Goal: Task Accomplishment & Management: Manage account settings

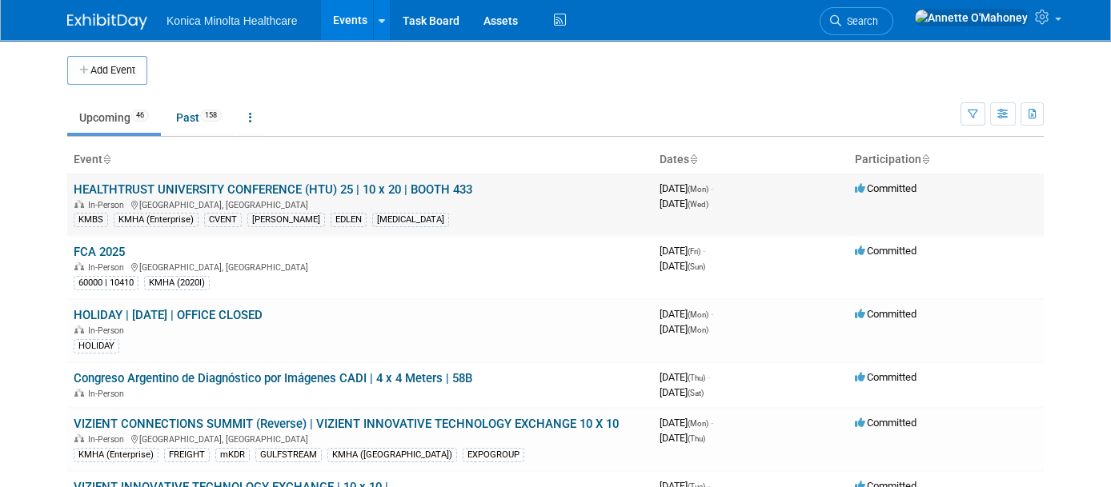
click at [358, 182] on link "HEALTHTRUST UNIVERSITY CONFERENCE (HTU) 25 | 10 x 20 | BOOTH 433" at bounding box center [273, 189] width 398 height 14
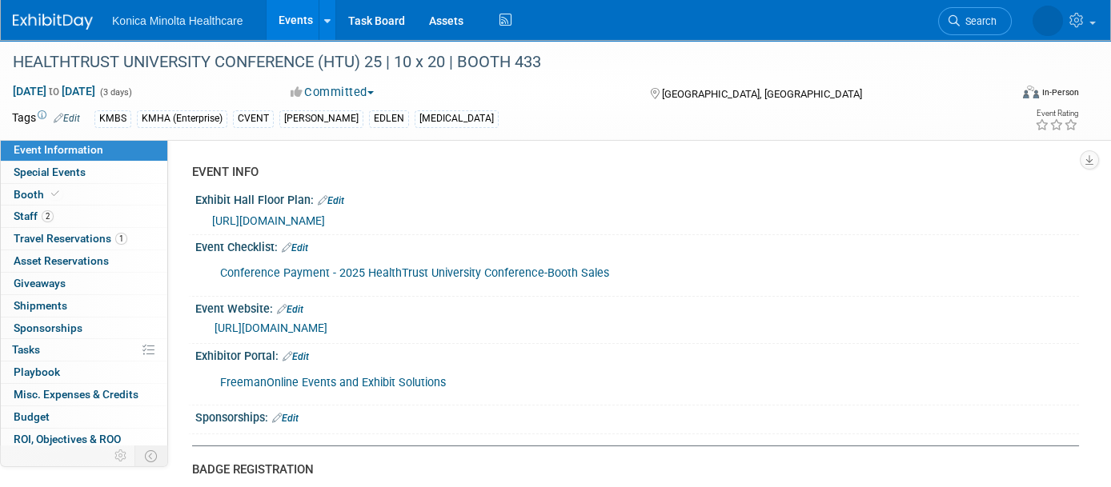
click at [386, 377] on link "FreemanOnline Events and Exhibit Solutions" at bounding box center [333, 383] width 226 height 14
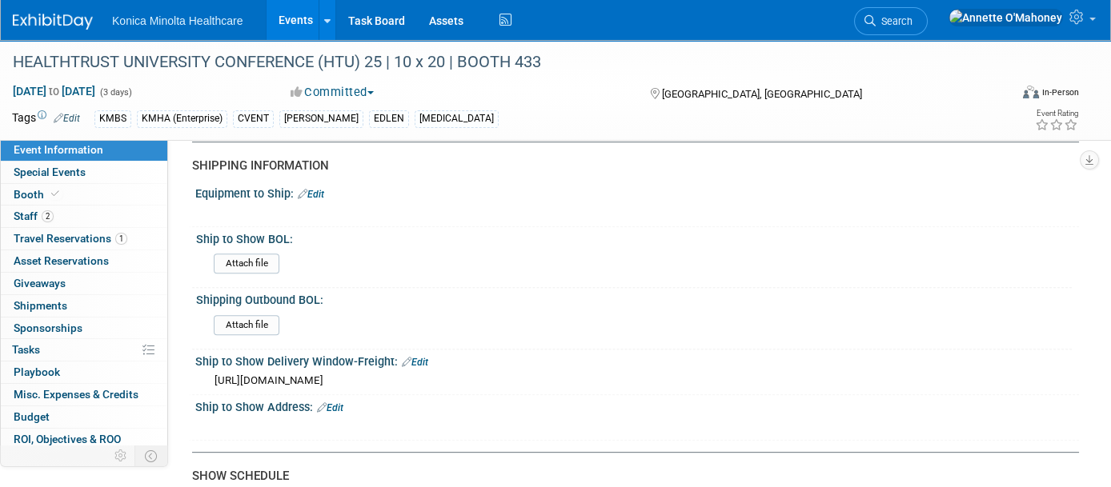
scroll to position [1600, 0]
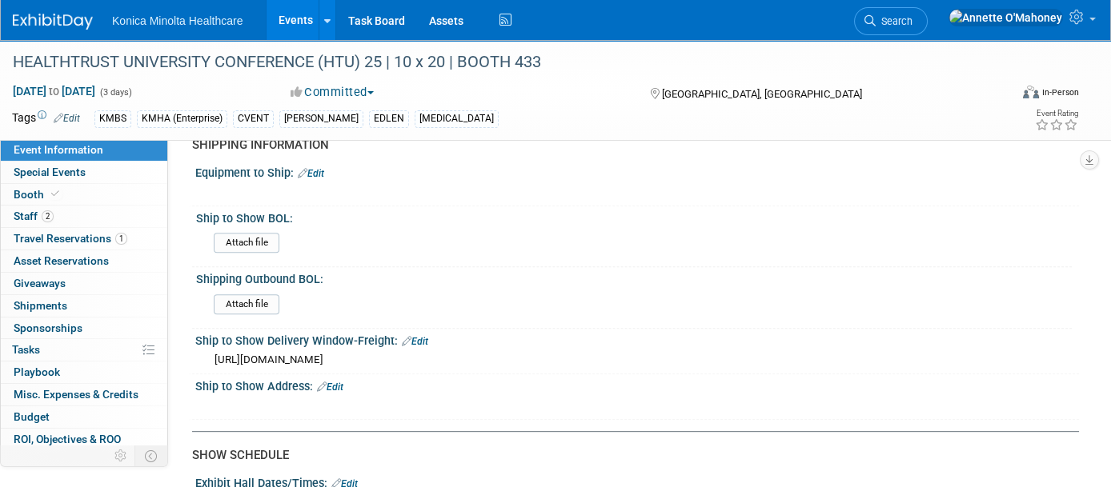
click at [330, 387] on link "Edit" at bounding box center [330, 387] width 26 height 11
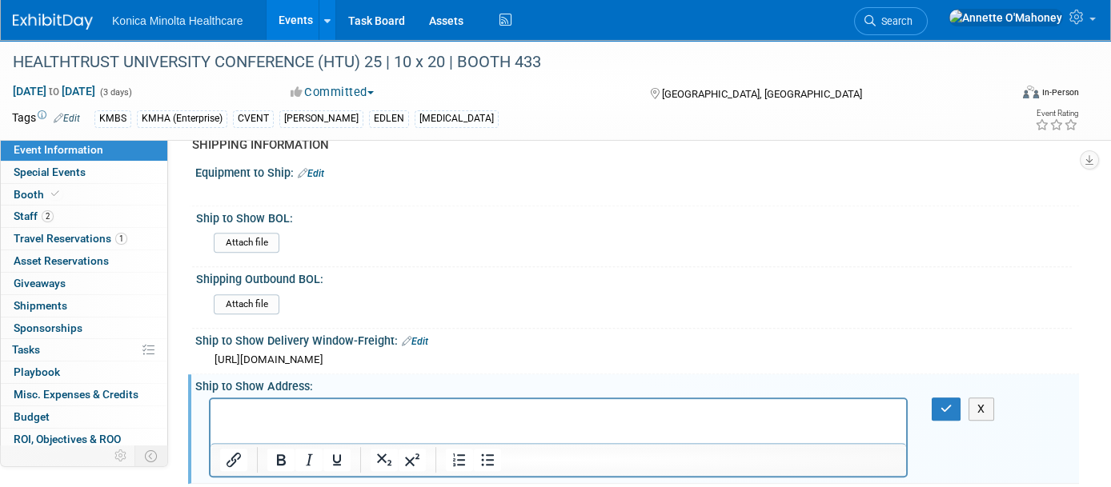
scroll to position [0, 0]
click at [254, 410] on p "Rich Text Area. Press ALT-0 for help." at bounding box center [558, 413] width 677 height 16
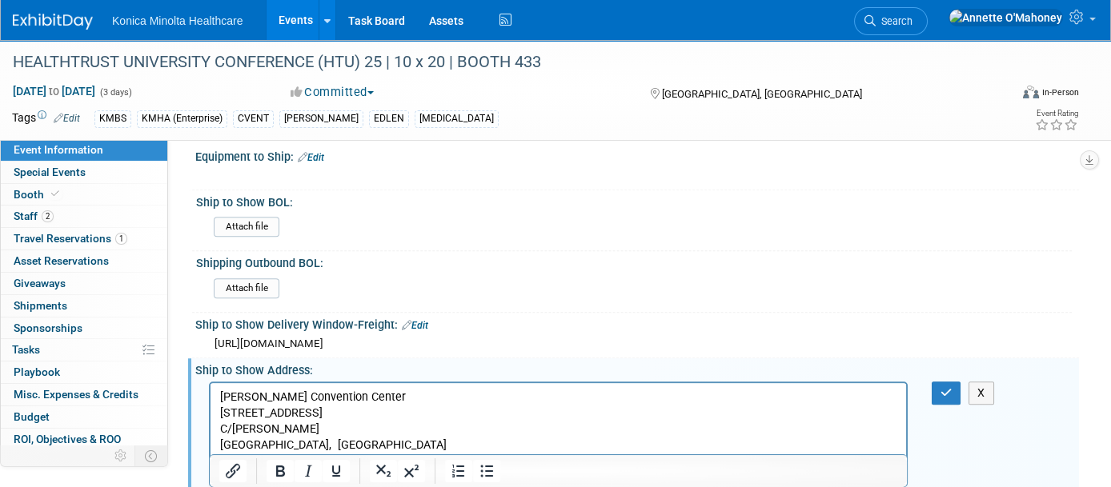
click at [348, 426] on p "C/O Freeman" at bounding box center [558, 429] width 677 height 16
click at [955, 390] on button "button" at bounding box center [946, 393] width 30 height 23
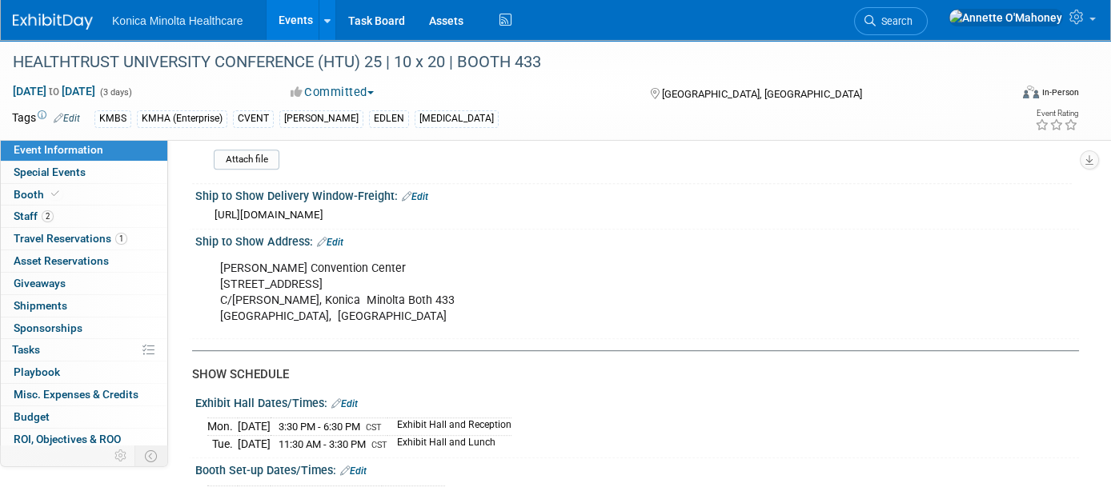
scroll to position [1717, 0]
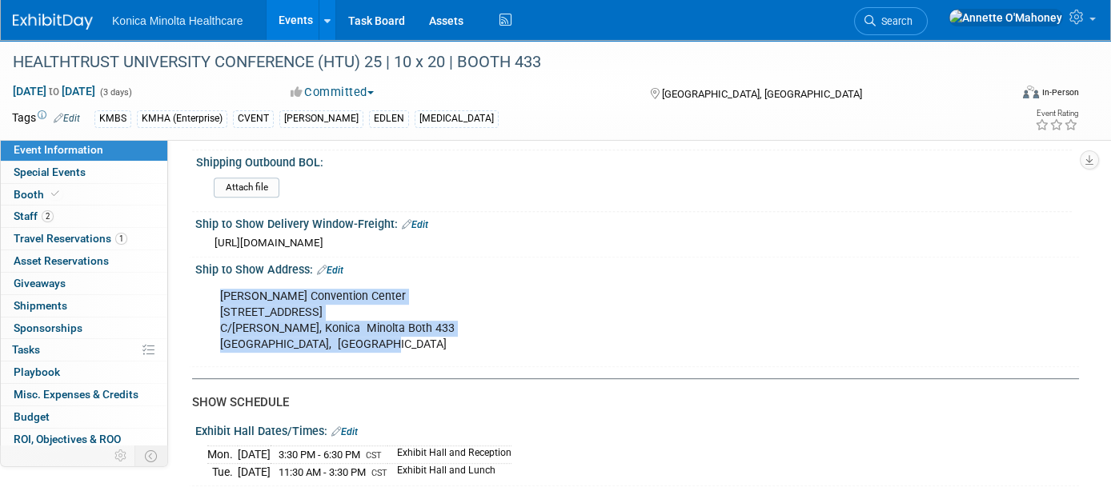
drag, startPoint x: 219, startPoint y: 295, endPoint x: 405, endPoint y: 343, distance: 191.7
click at [405, 343] on div "Henry B Gonzalez Convention Center 237 Tower of the Americas Way C/O Freeman, K…" at bounding box center [558, 321] width 698 height 80
copy div "Henry B Gonzalez Convention Center 237 Tower of the Americas Way C/O Freeman, K…"
